Goal: Task Accomplishment & Management: Use online tool/utility

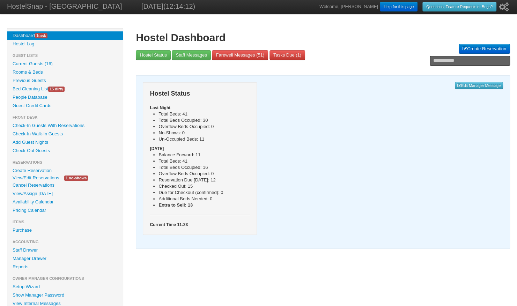
click at [59, 91] on span "15 dirty" at bounding box center [56, 89] width 16 height 5
click at [55, 202] on link "Availability Calendar" at bounding box center [65, 202] width 116 height 8
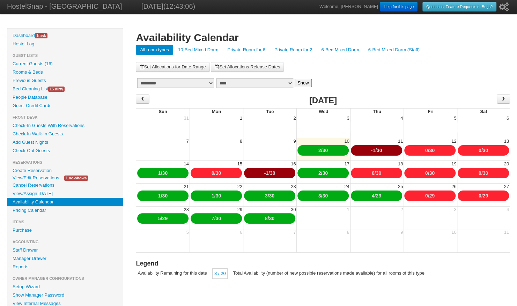
click at [299, 48] on link "Private Room for 2" at bounding box center [293, 50] width 46 height 10
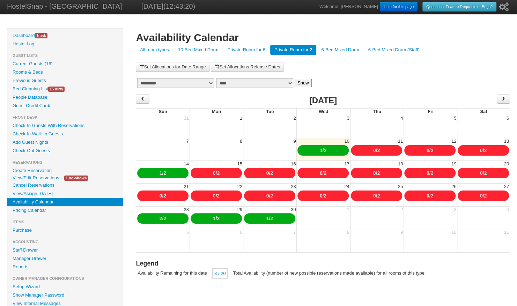
click at [341, 50] on link "6-Bed Mixed Dorm" at bounding box center [340, 50] width 46 height 10
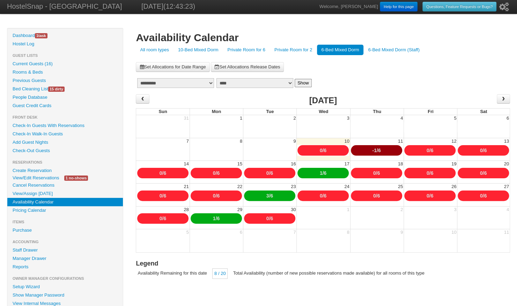
click at [204, 50] on link "10-Bed Mixed Dorm" at bounding box center [198, 50] width 49 height 10
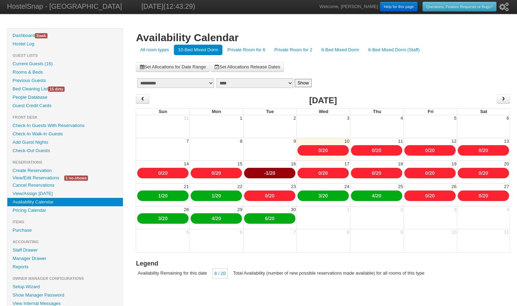
click at [258, 53] on link "Private Room for 6" at bounding box center [246, 50] width 46 height 10
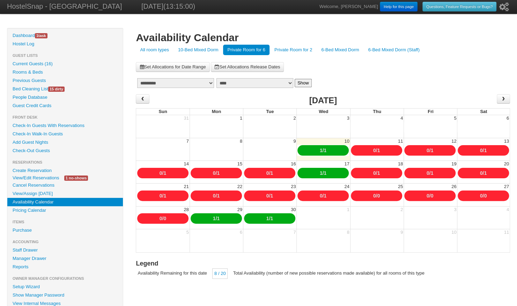
click at [63, 127] on link "Check-In Guests With Reservations" at bounding box center [65, 126] width 116 height 8
